Goal: Information Seeking & Learning: Learn about a topic

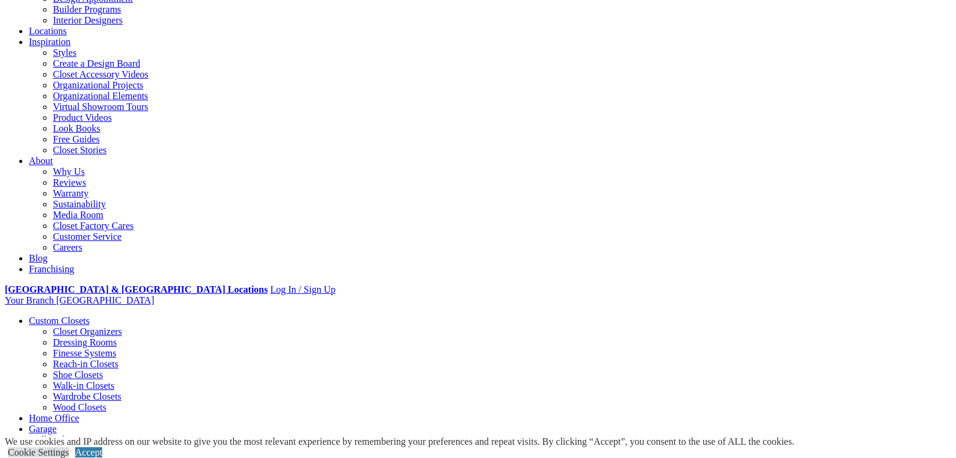
scroll to position [240, 0]
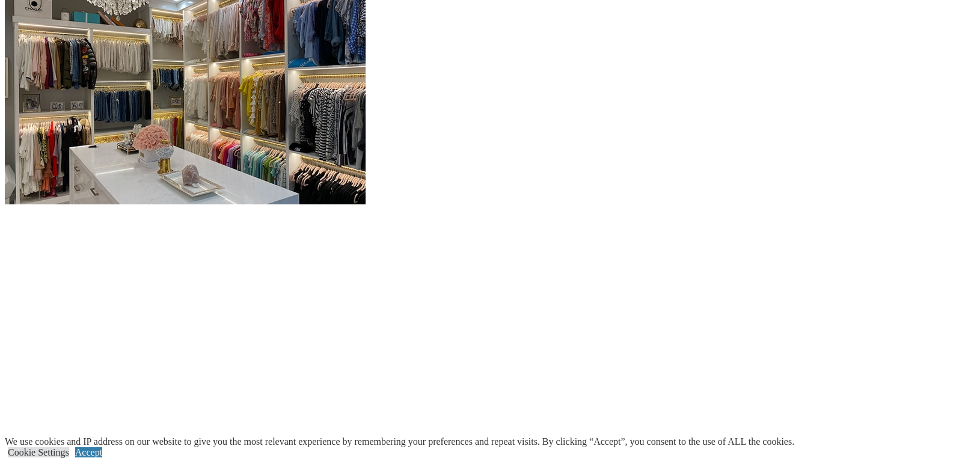
scroll to position [1254, 0]
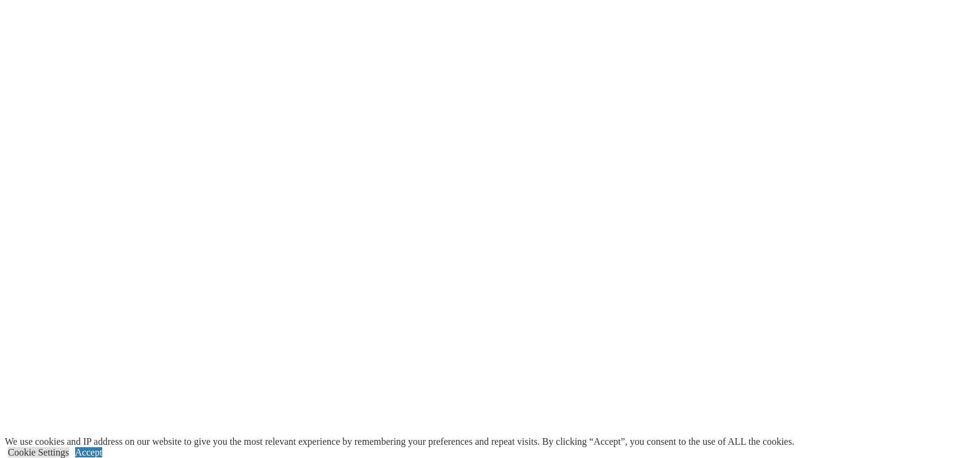
scroll to position [1494, 0]
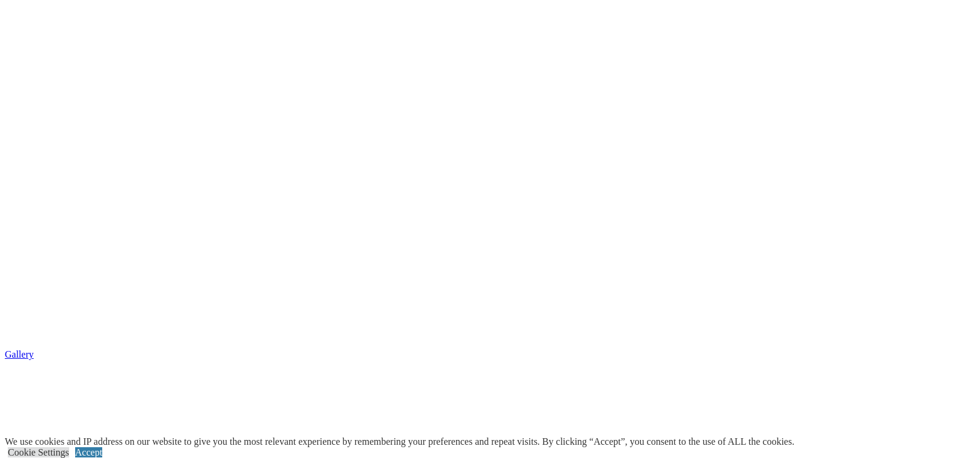
scroll to position [2035, 0]
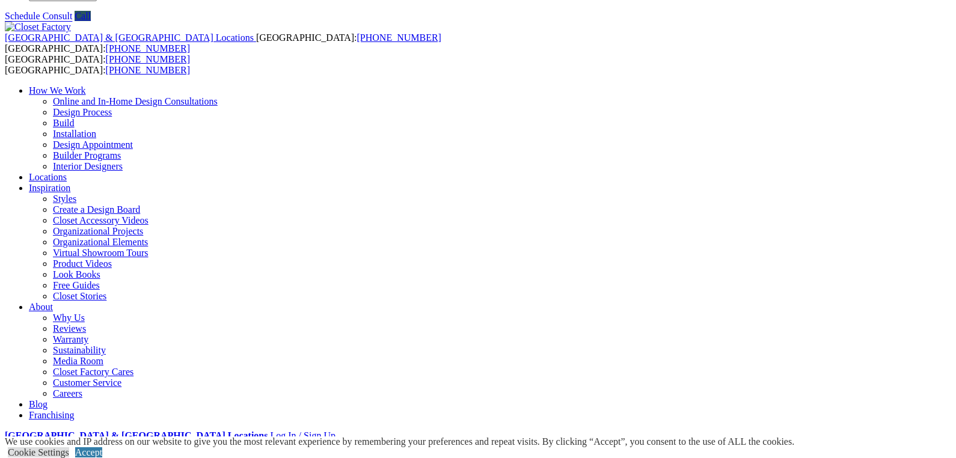
scroll to position [60, 0]
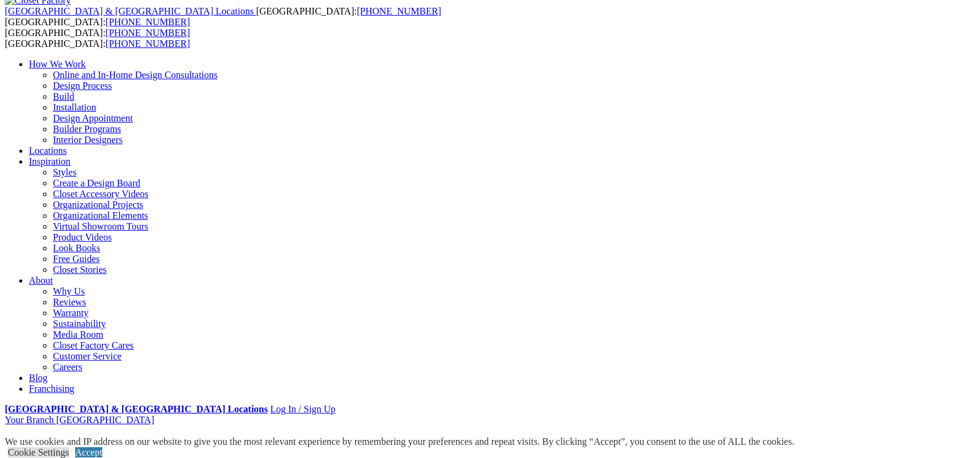
click at [102, 447] on link "Accept" at bounding box center [88, 452] width 27 height 10
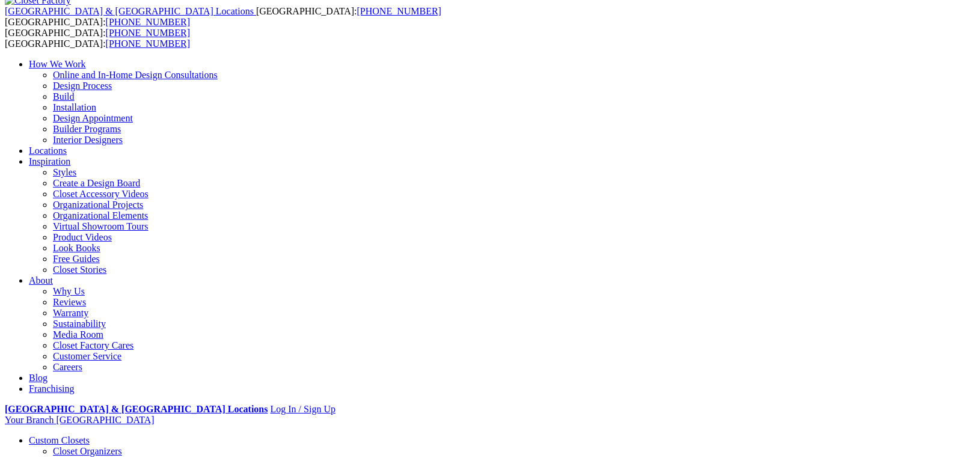
scroll to position [0, 0]
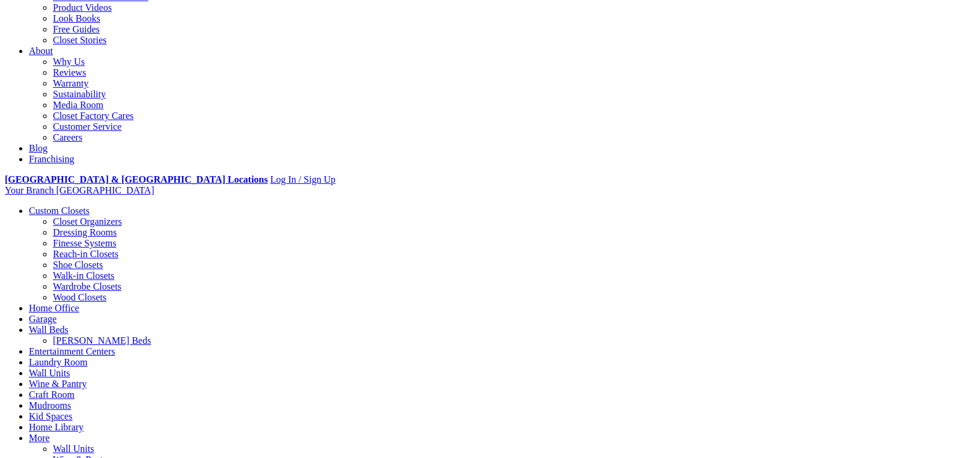
scroll to position [301, 0]
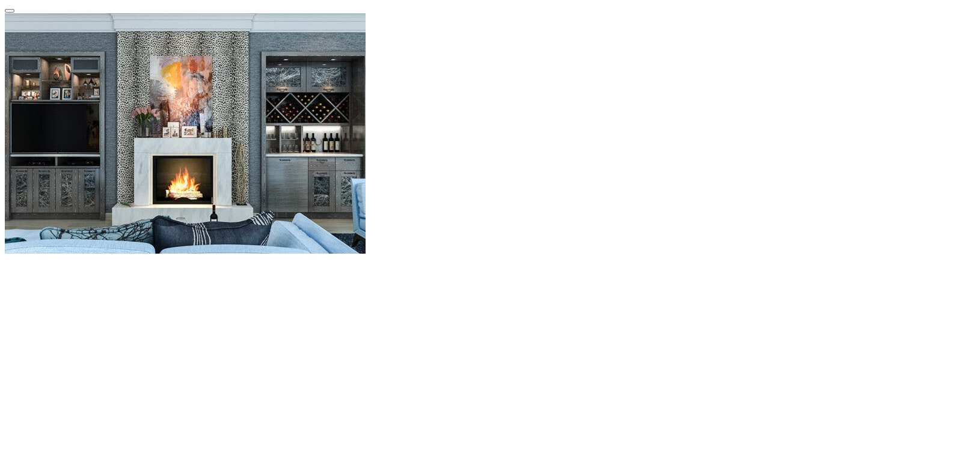
scroll to position [1172, 0]
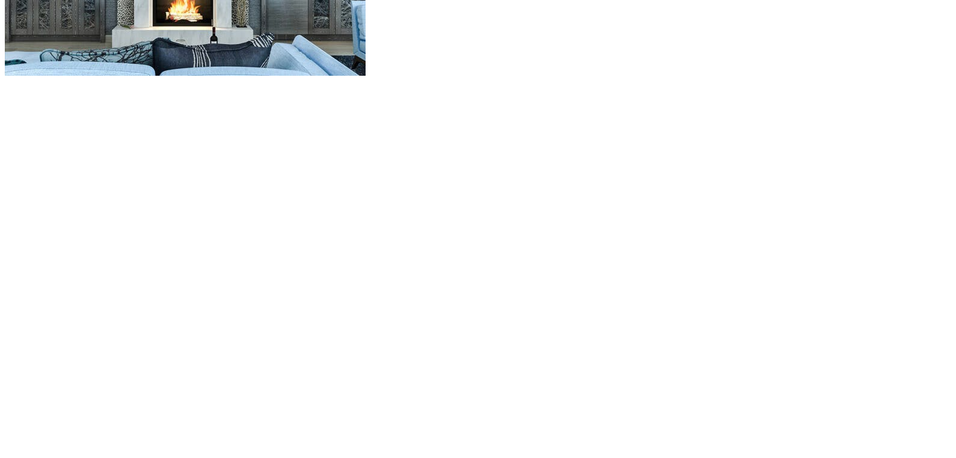
scroll to position [1352, 0]
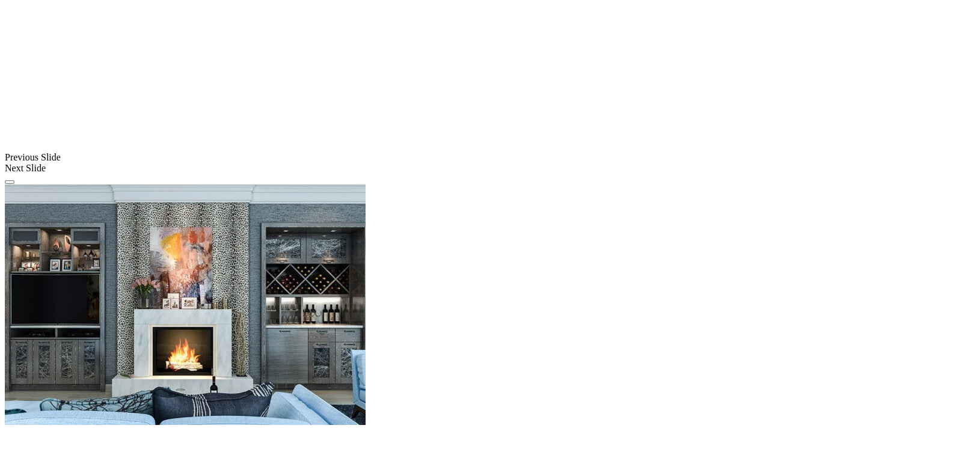
scroll to position [932, 0]
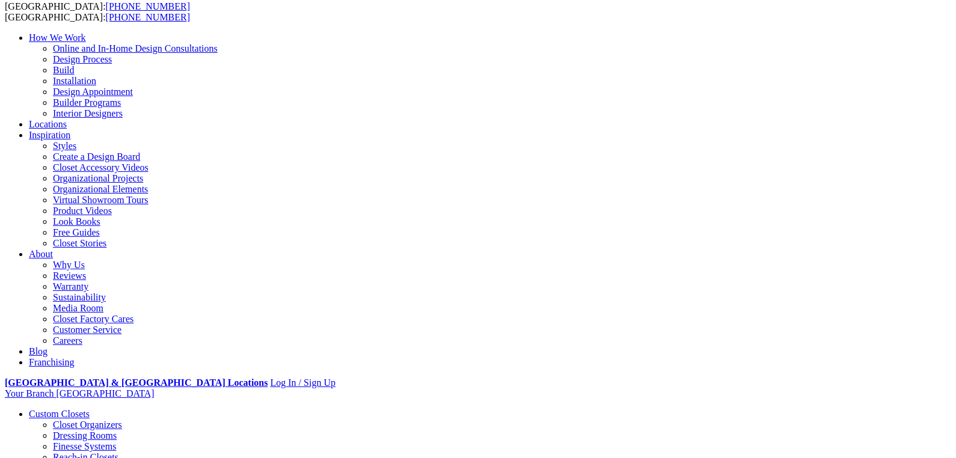
scroll to position [120, 0]
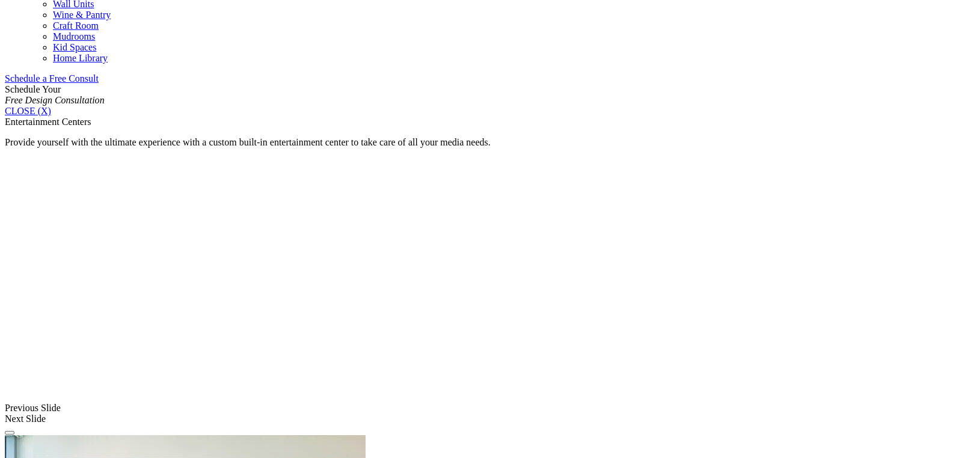
scroll to position [748, 0]
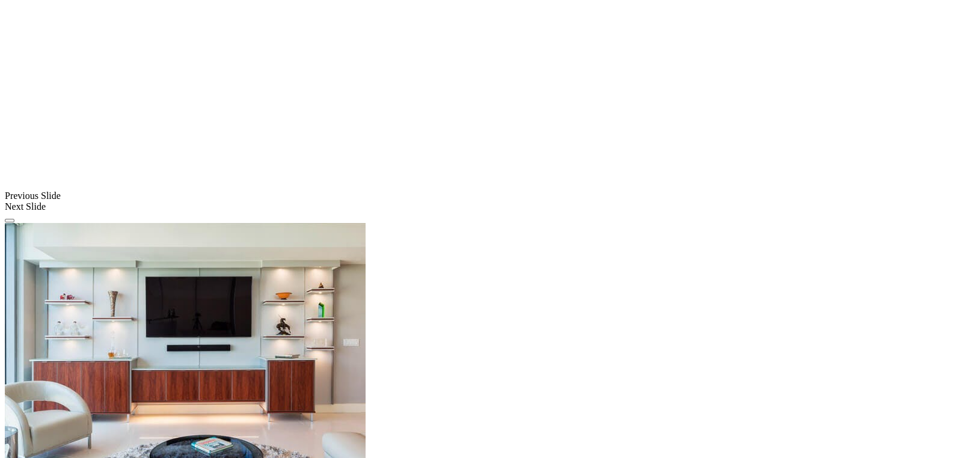
scroll to position [929, 0]
